Goal: Find specific page/section: Find specific page/section

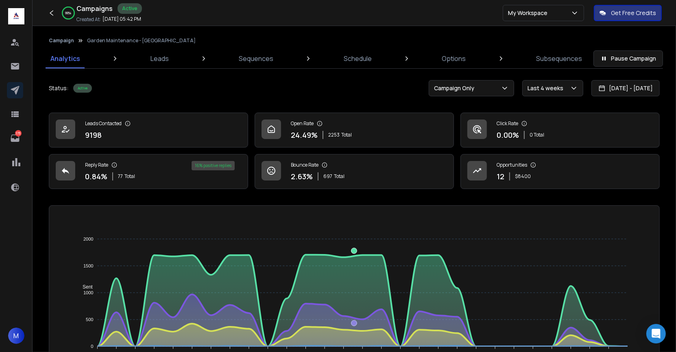
click at [303, 9] on div "99 % Campaigns Active Created At: [DATE] 05:42 PM My Workspace Get Free Credits" at bounding box center [338, 13] width 676 height 26
click at [16, 90] on icon at bounding box center [15, 90] width 9 height 9
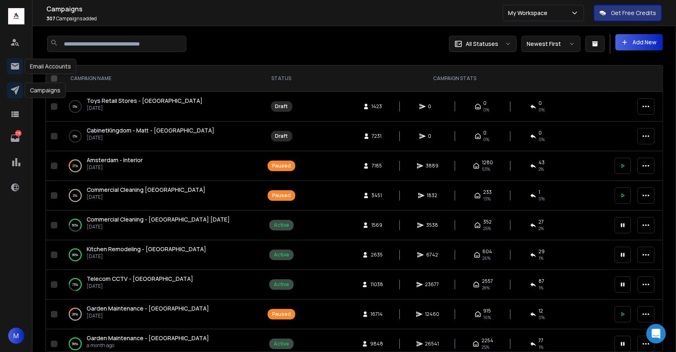
click at [13, 67] on icon at bounding box center [15, 66] width 8 height 7
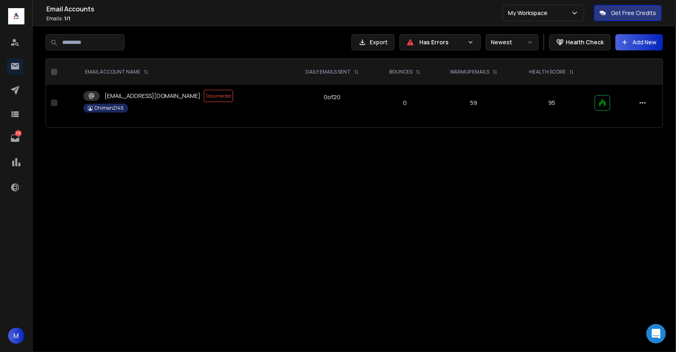
click at [83, 42] on input at bounding box center [85, 42] width 79 height 16
type input "**********"
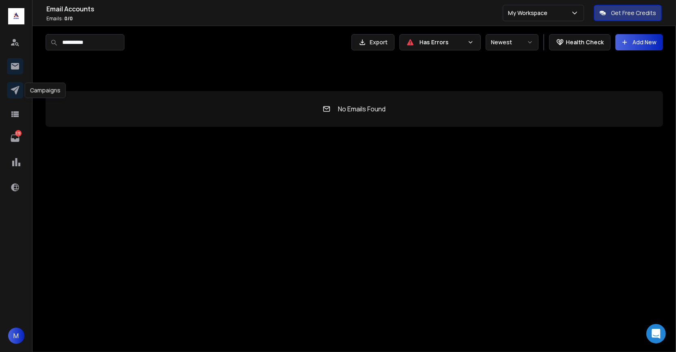
click at [12, 91] on icon at bounding box center [15, 90] width 10 height 10
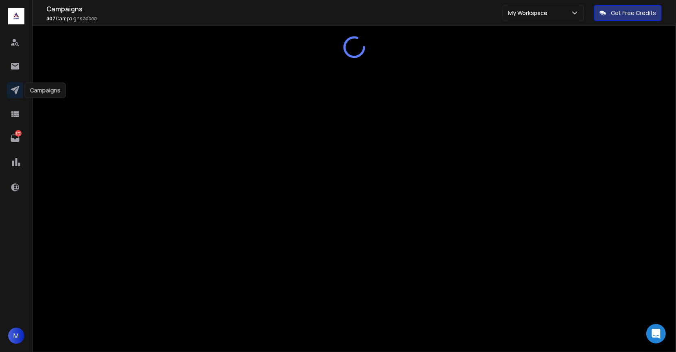
click at [12, 91] on icon at bounding box center [15, 90] width 10 height 10
